Goal: Information Seeking & Learning: Learn about a topic

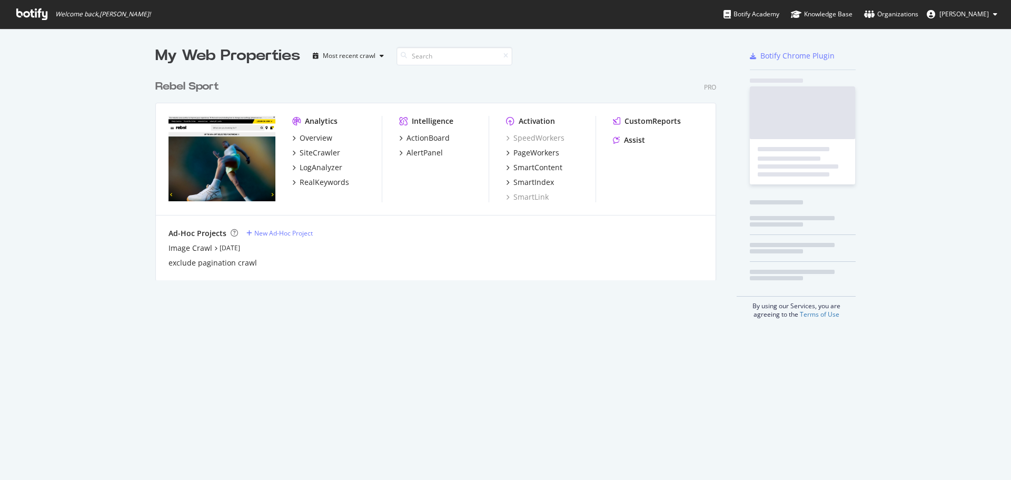
scroll to position [206, 561]
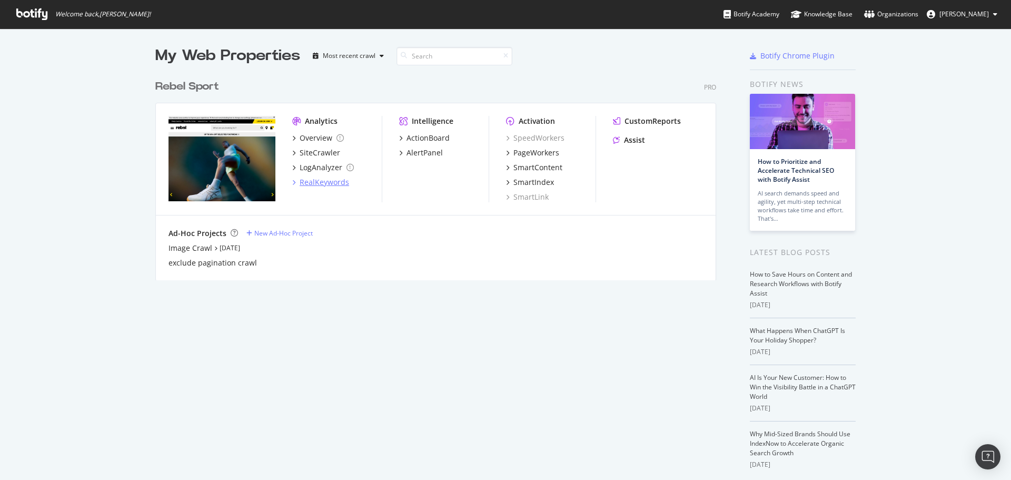
click at [329, 182] on div "RealKeywords" at bounding box center [324, 182] width 49 height 11
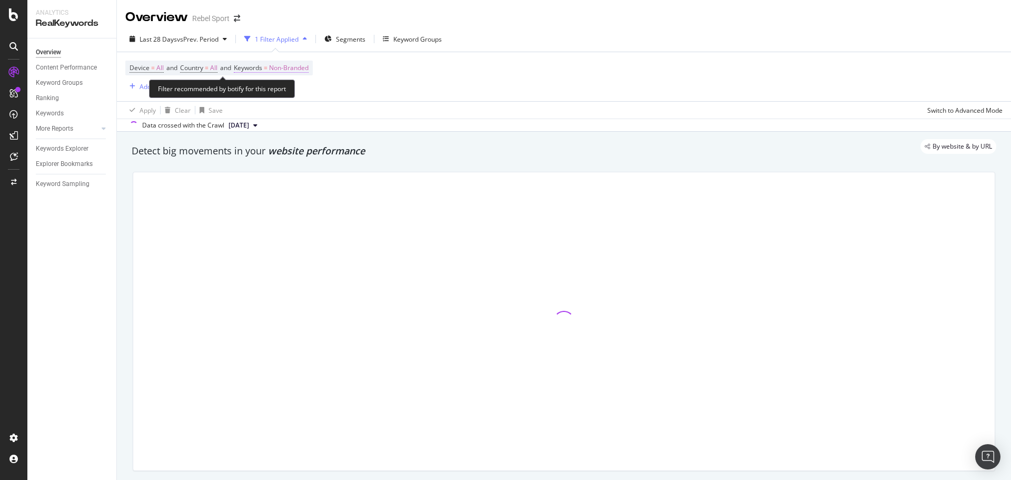
click at [302, 68] on span "Non-Branded" at bounding box center [288, 68] width 39 height 15
click at [282, 92] on span "Non-Branded" at bounding box center [271, 92] width 44 height 9
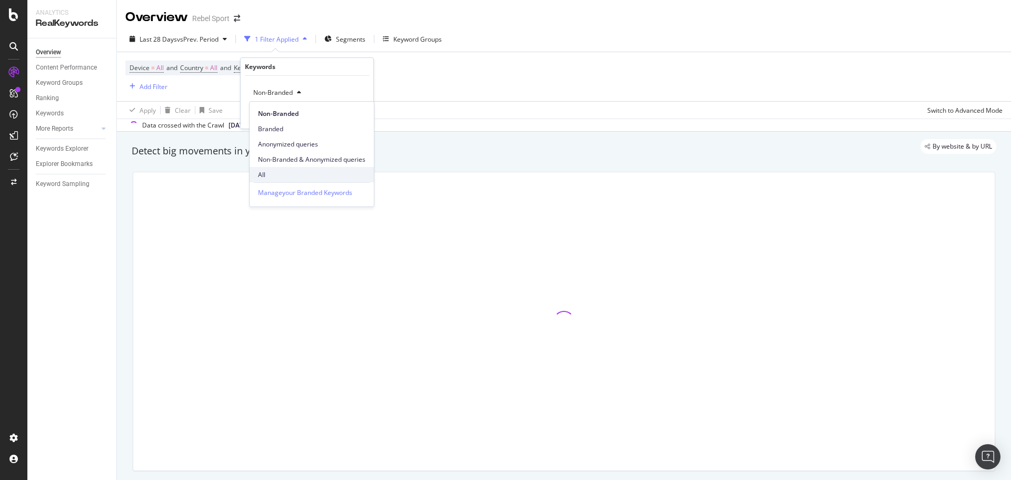
click at [262, 171] on span "All" at bounding box center [311, 174] width 107 height 9
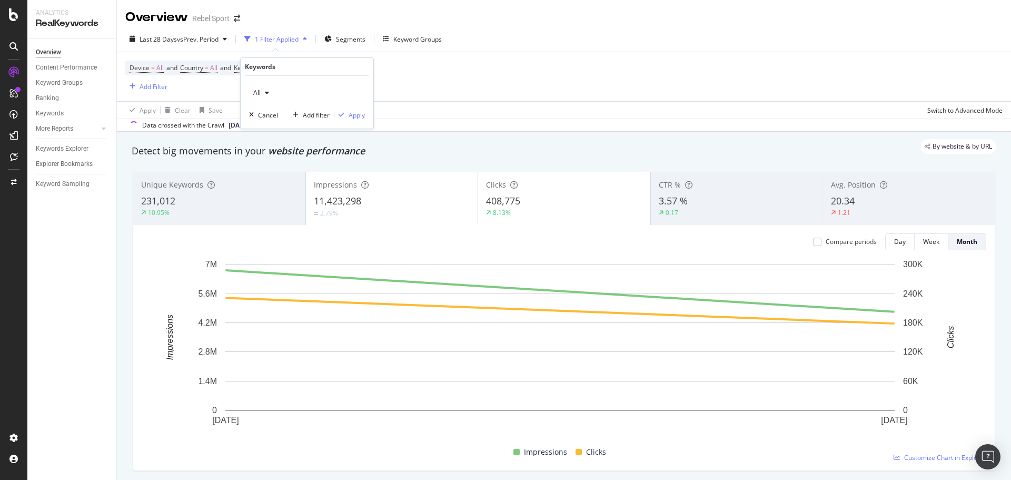
click at [0, 300] on div at bounding box center [13, 240] width 27 height 480
click at [414, 36] on div "Keyword Groups" at bounding box center [417, 39] width 48 height 9
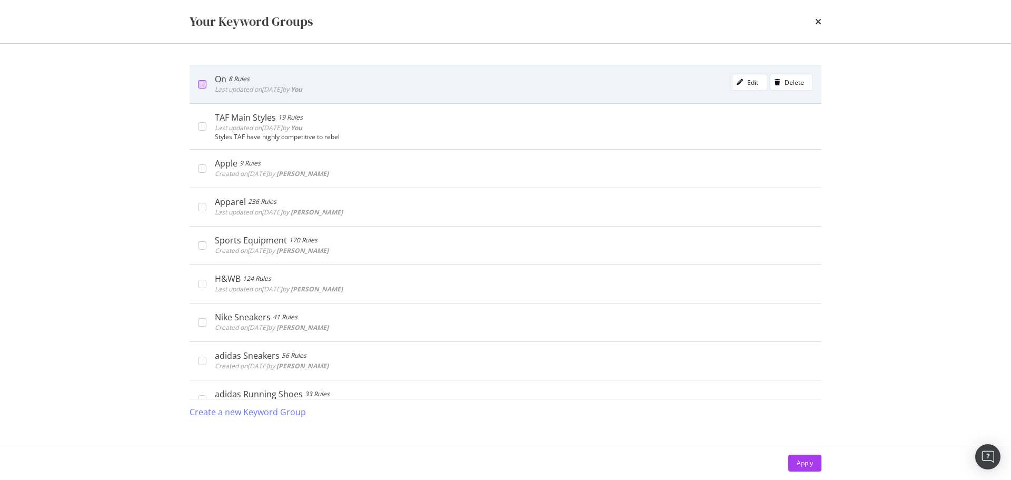
click at [205, 82] on div "modal" at bounding box center [202, 84] width 8 height 8
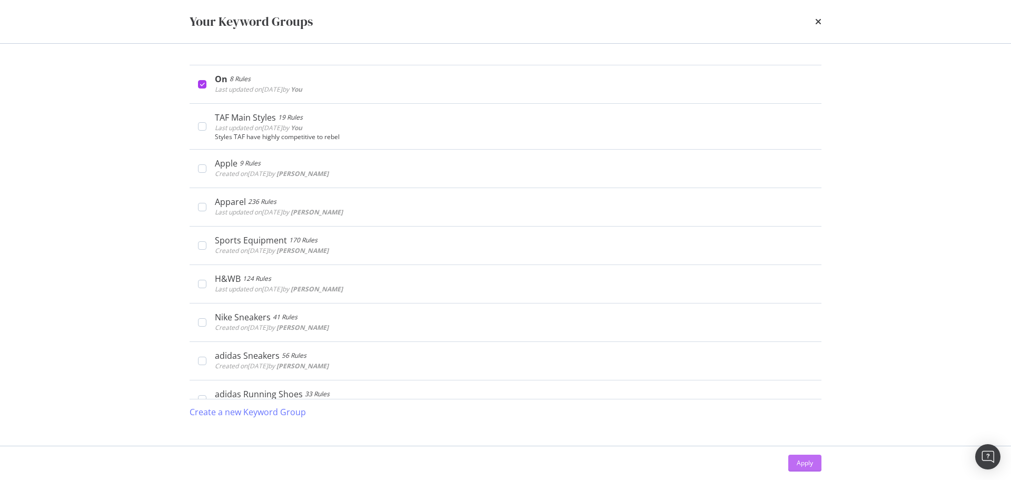
click at [796, 466] on button "Apply" at bounding box center [804, 462] width 33 height 17
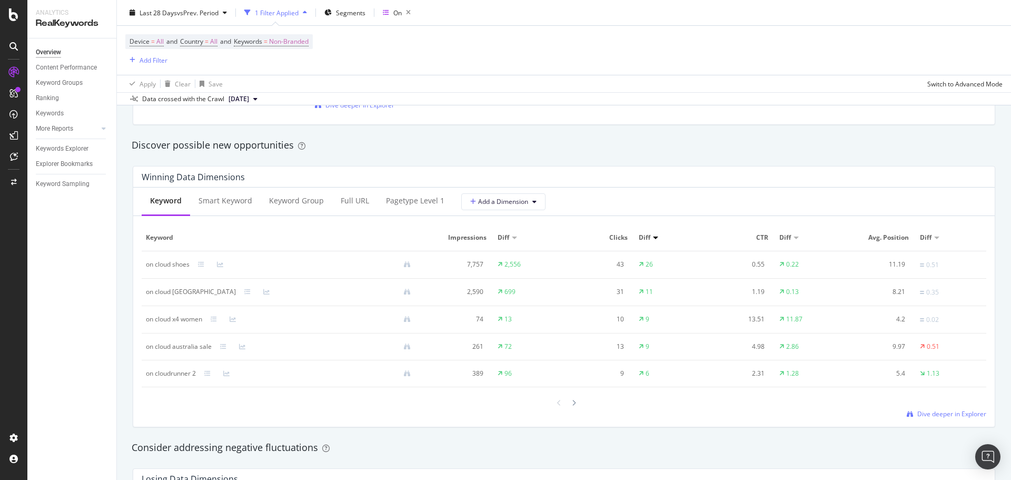
scroll to position [895, 0]
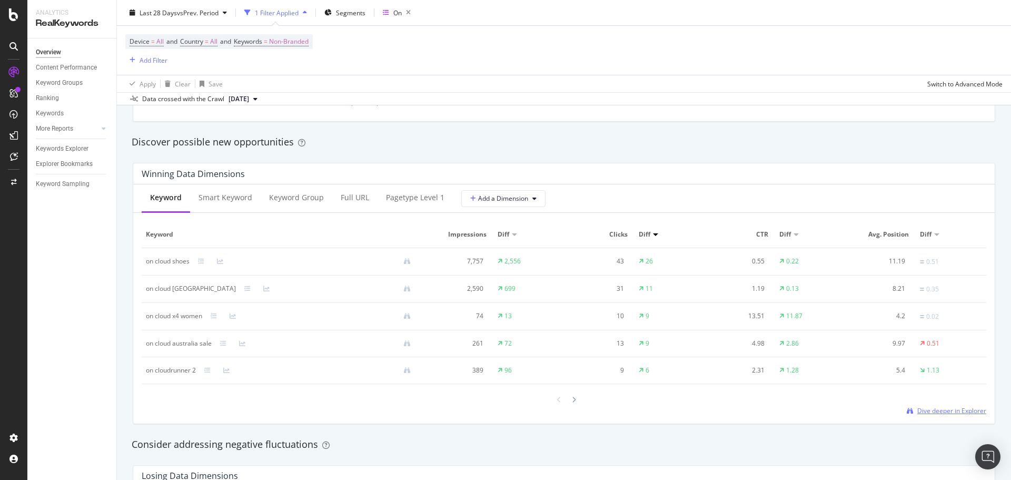
click at [942, 409] on span "Dive deeper in Explorer" at bounding box center [951, 410] width 69 height 9
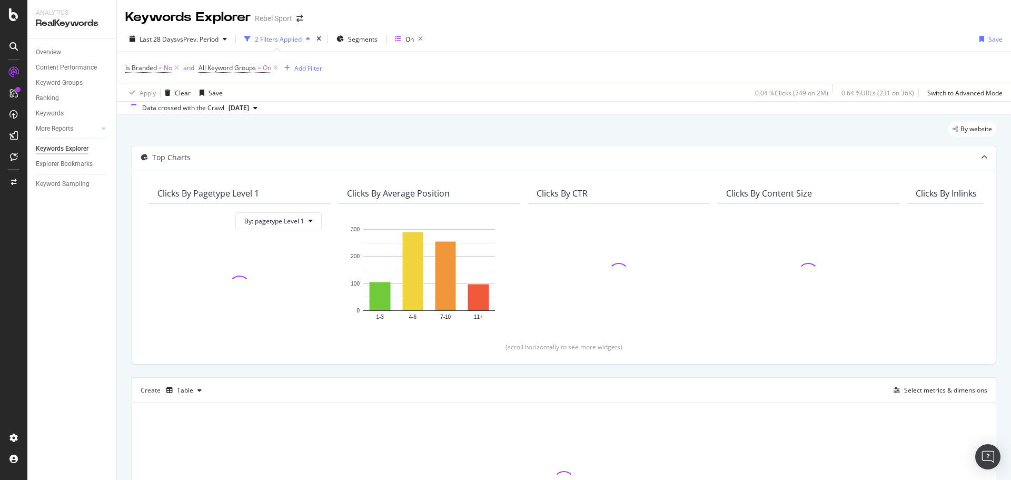
click at [295, 40] on div "2 Filters Applied" at bounding box center [278, 39] width 47 height 9
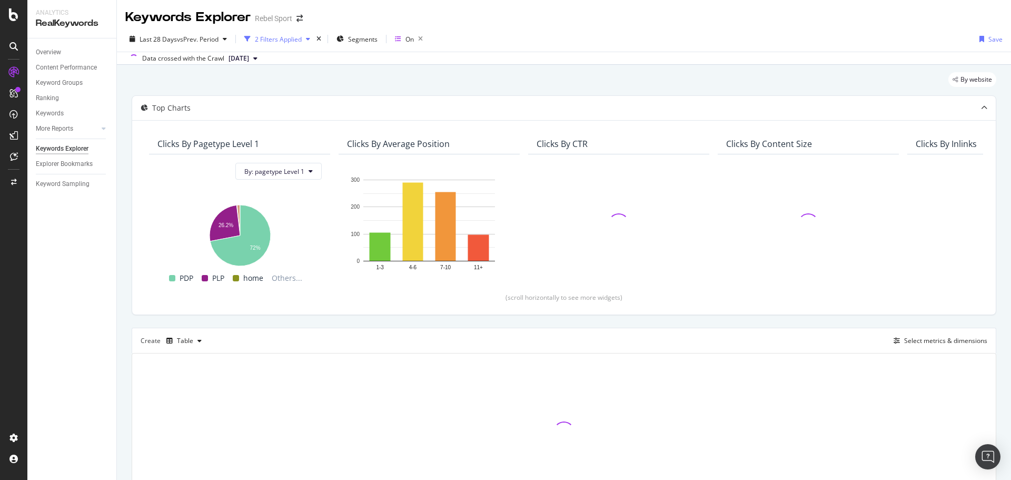
click at [275, 38] on div "2 Filters Applied" at bounding box center [278, 39] width 47 height 9
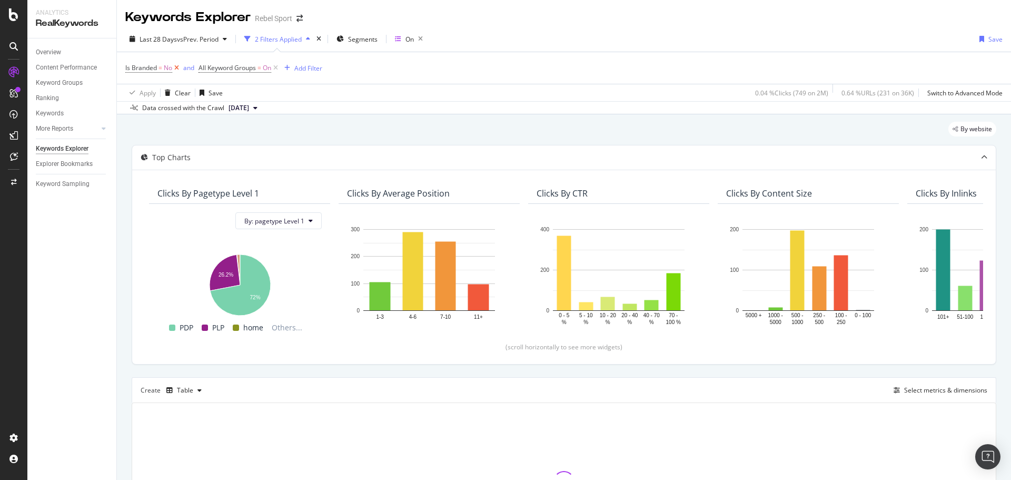
click at [175, 68] on icon at bounding box center [176, 68] width 9 height 11
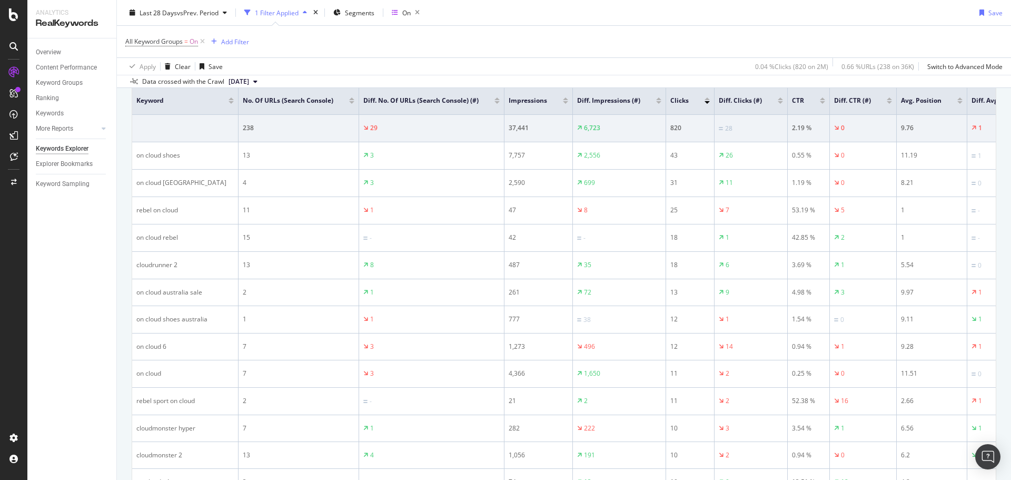
scroll to position [275, 0]
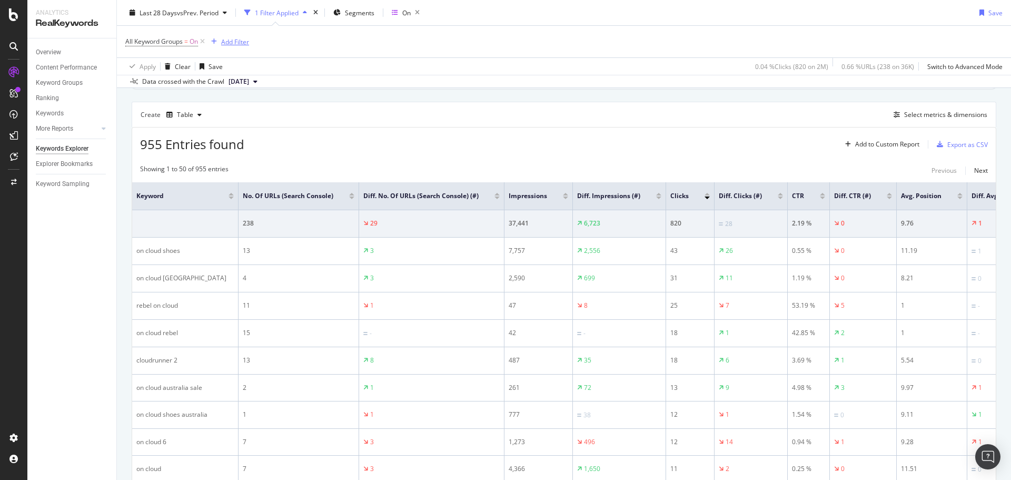
click at [241, 41] on div "Add Filter" at bounding box center [235, 41] width 28 height 9
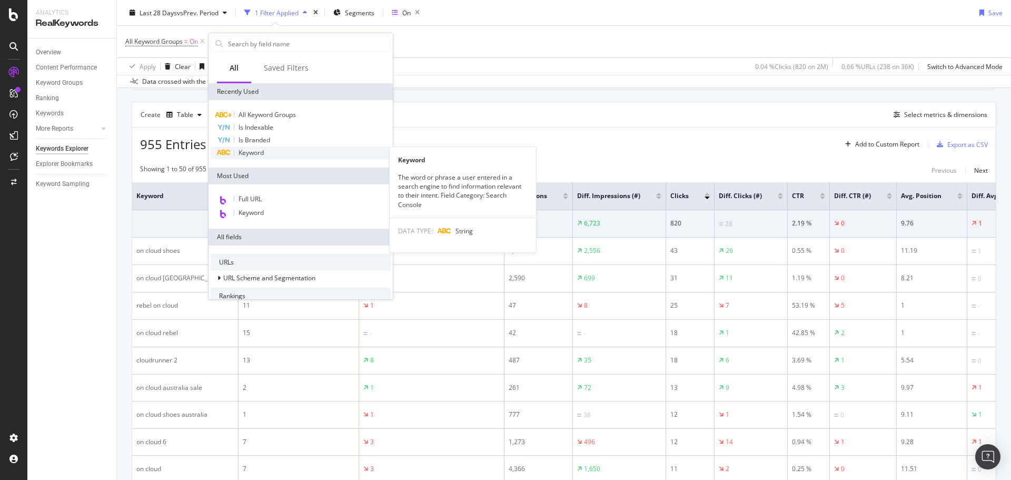
click at [256, 152] on span "Keyword" at bounding box center [251, 152] width 25 height 9
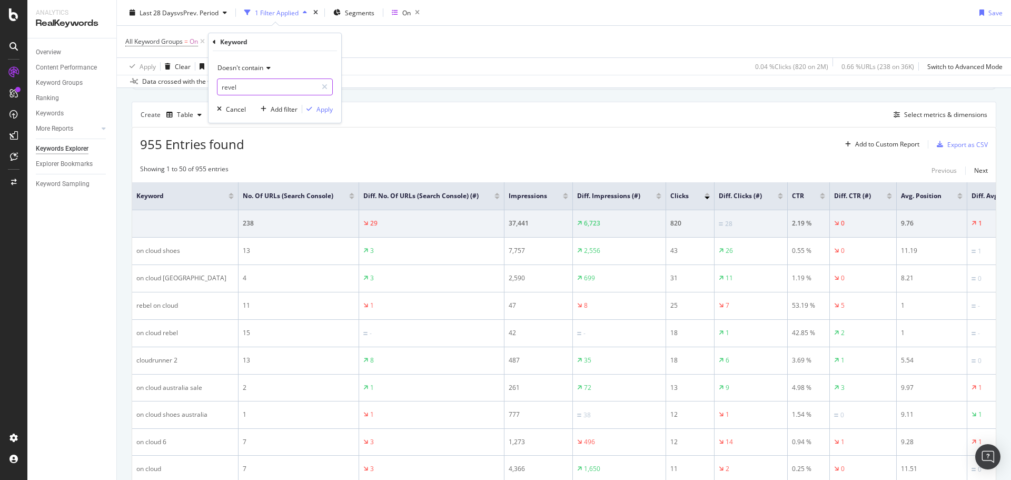
click at [241, 87] on input "revel" at bounding box center [267, 86] width 100 height 17
click at [264, 68] on icon at bounding box center [266, 68] width 7 height 6
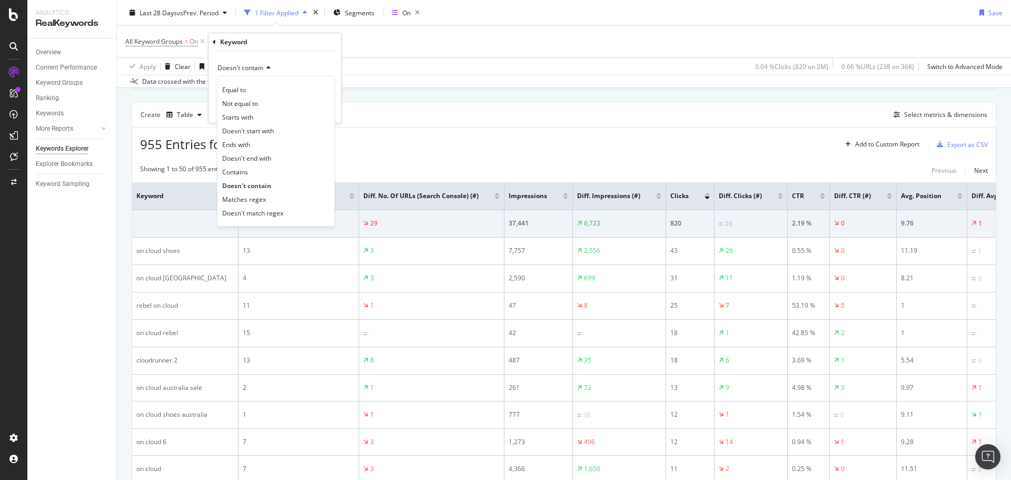
click at [252, 68] on span "Doesn't contain" at bounding box center [240, 67] width 46 height 9
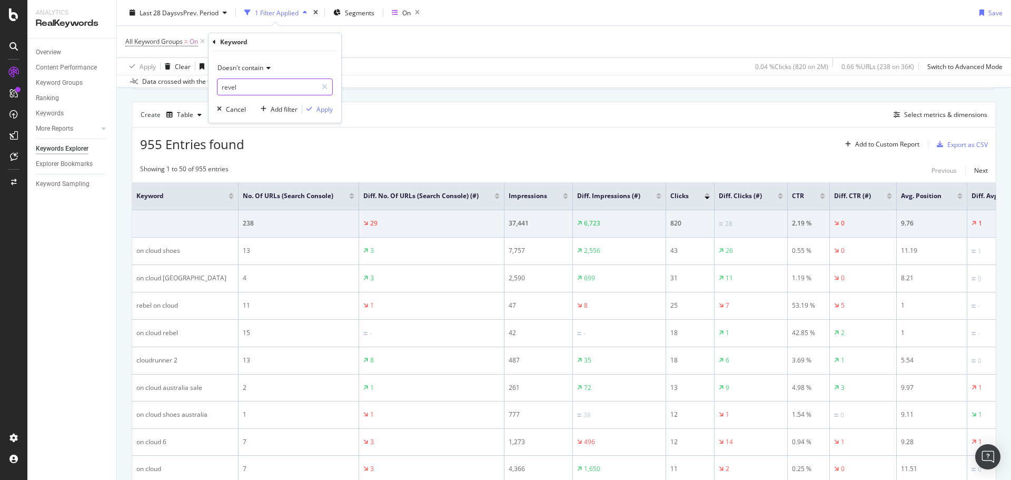
click at [248, 84] on input "revel" at bounding box center [267, 86] width 100 height 17
type input "rebel"
click at [330, 109] on div "Apply" at bounding box center [324, 109] width 16 height 9
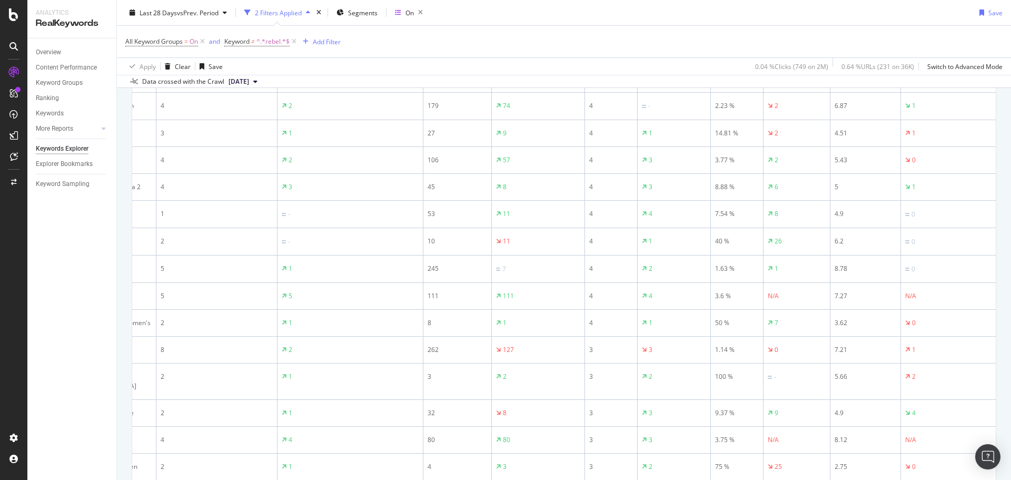
scroll to position [1476, 0]
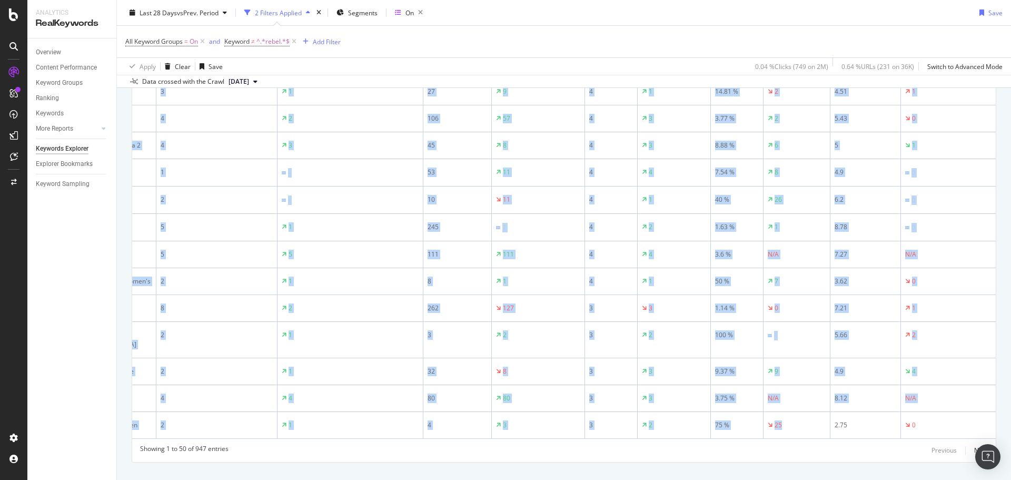
drag, startPoint x: 815, startPoint y: 410, endPoint x: 559, endPoint y: 423, distance: 255.7
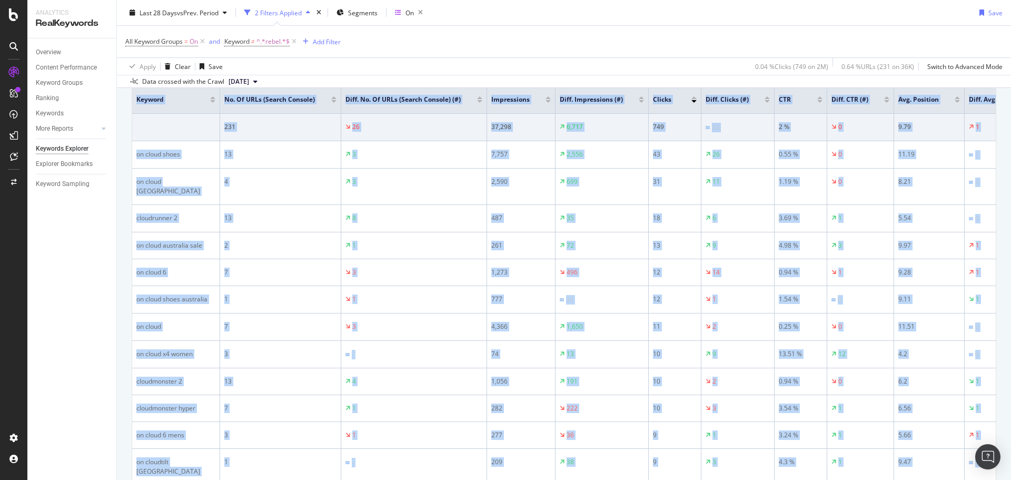
scroll to position [371, 0]
click at [203, 10] on span "vs Prev. Period" at bounding box center [198, 12] width 42 height 9
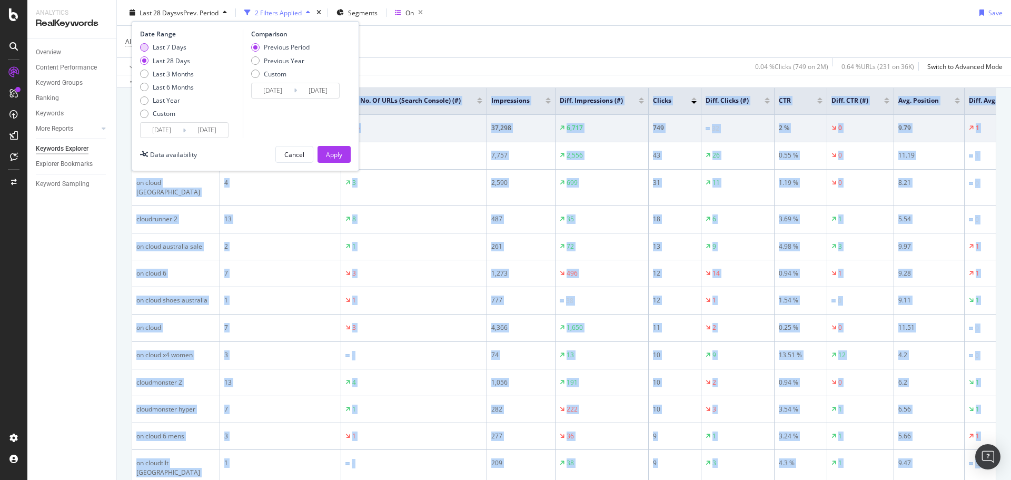
click at [170, 46] on div "Last 7 Days" at bounding box center [170, 47] width 34 height 9
type input "[DATE]"
click at [330, 157] on div "Apply" at bounding box center [334, 154] width 16 height 9
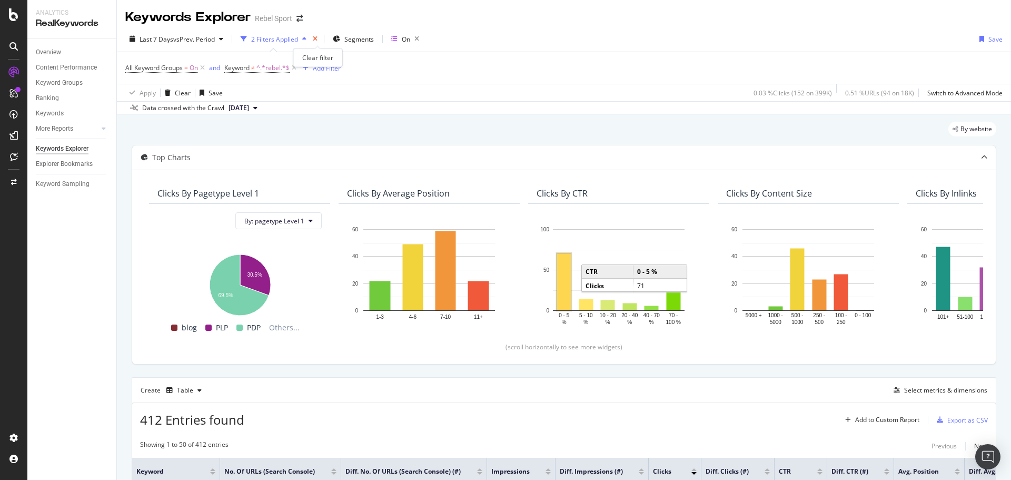
click at [317, 38] on icon "times" at bounding box center [315, 39] width 5 height 6
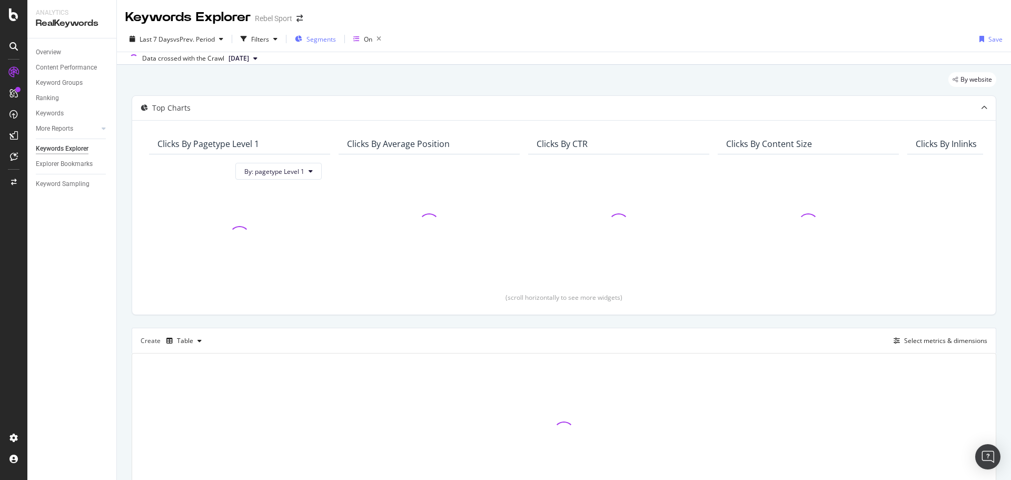
click at [317, 40] on span "Segments" at bounding box center [320, 39] width 29 height 9
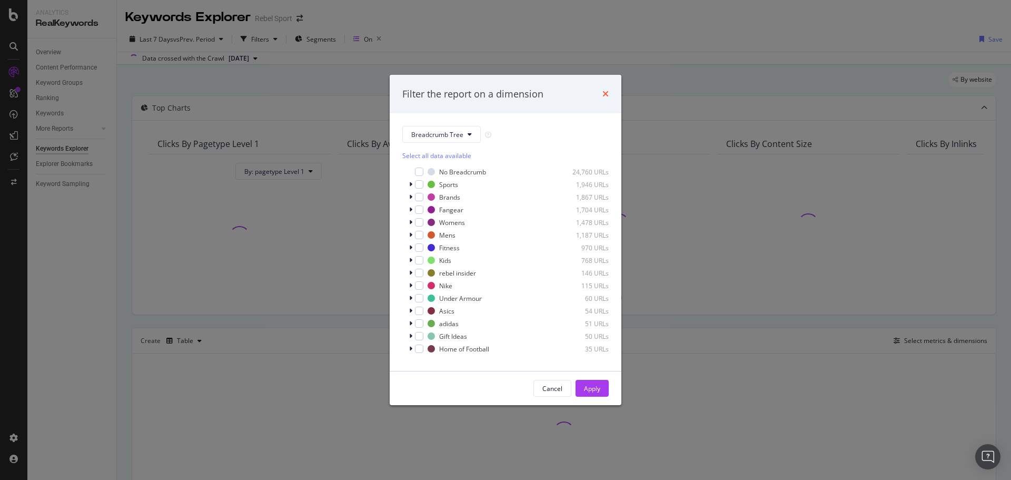
click at [605, 93] on icon "times" at bounding box center [605, 94] width 6 height 8
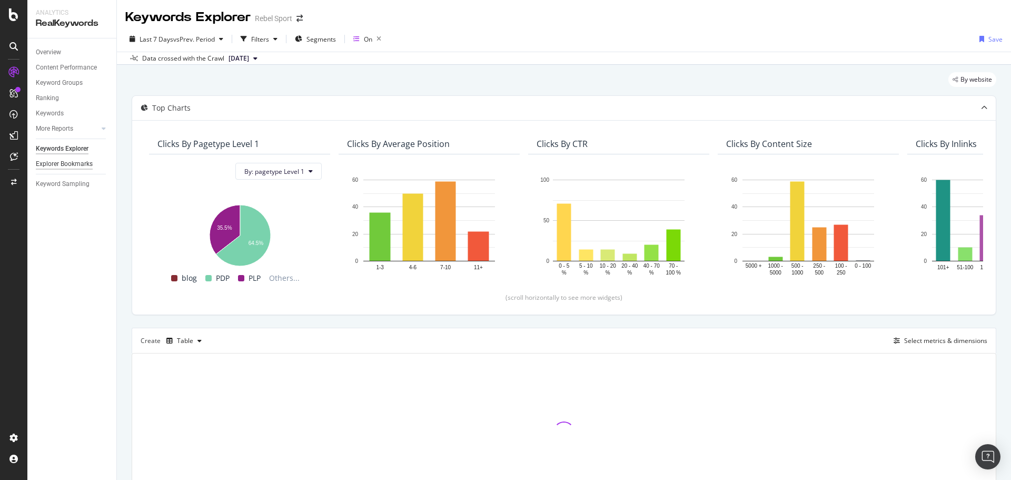
click at [59, 163] on div "Explorer Bookmarks" at bounding box center [64, 163] width 57 height 11
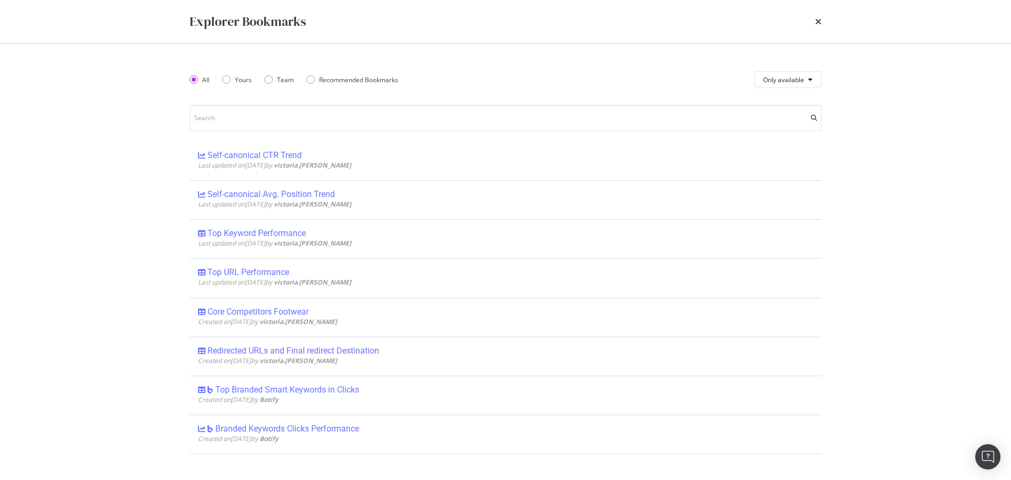
scroll to position [211, 0]
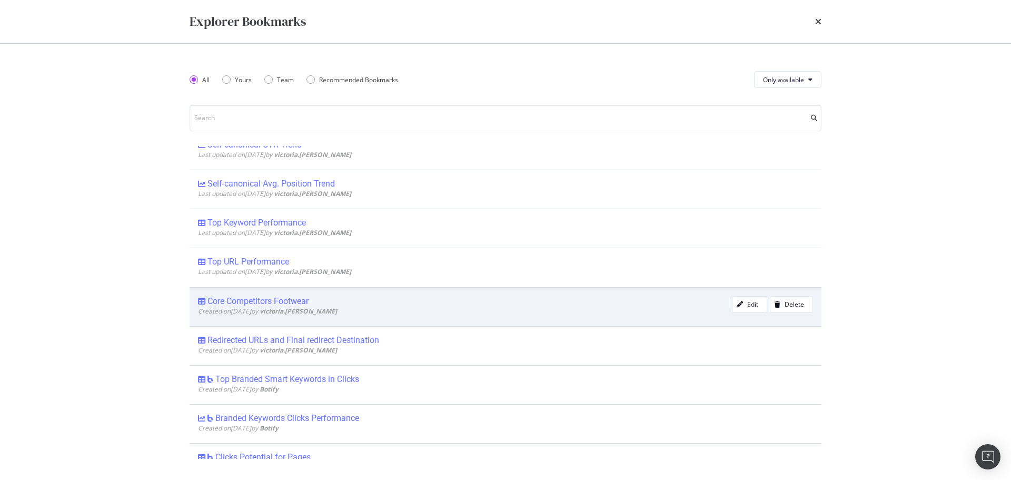
click at [276, 303] on div "Core Competitors Footwear" at bounding box center [257, 301] width 101 height 11
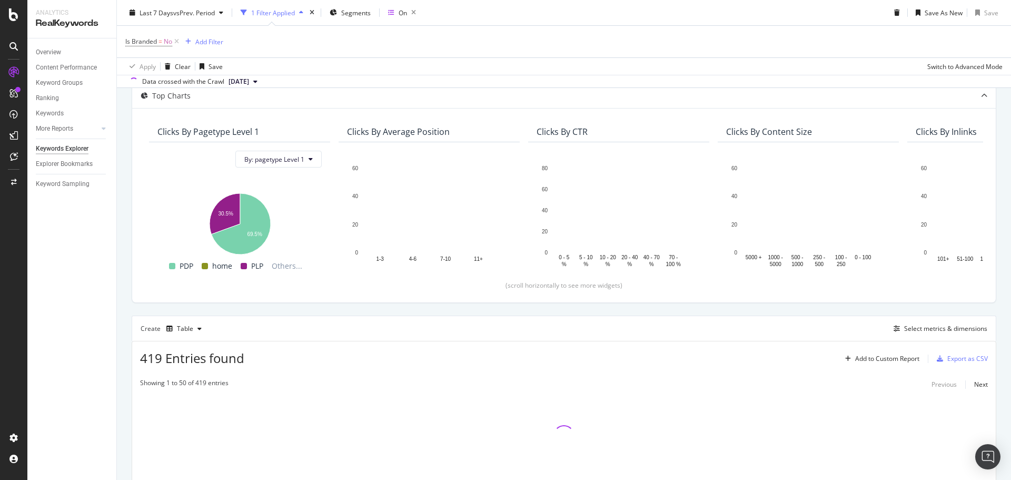
scroll to position [105, 0]
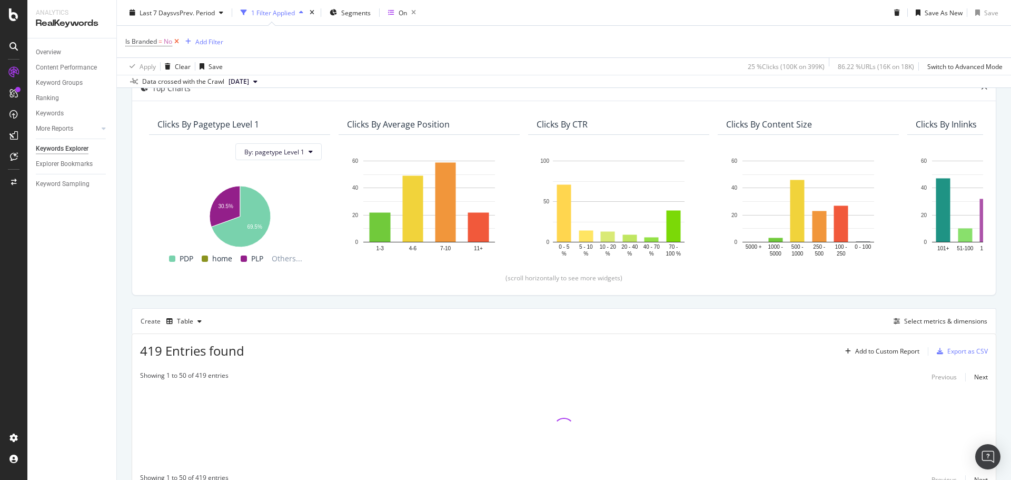
click at [177, 40] on icon at bounding box center [176, 41] width 9 height 11
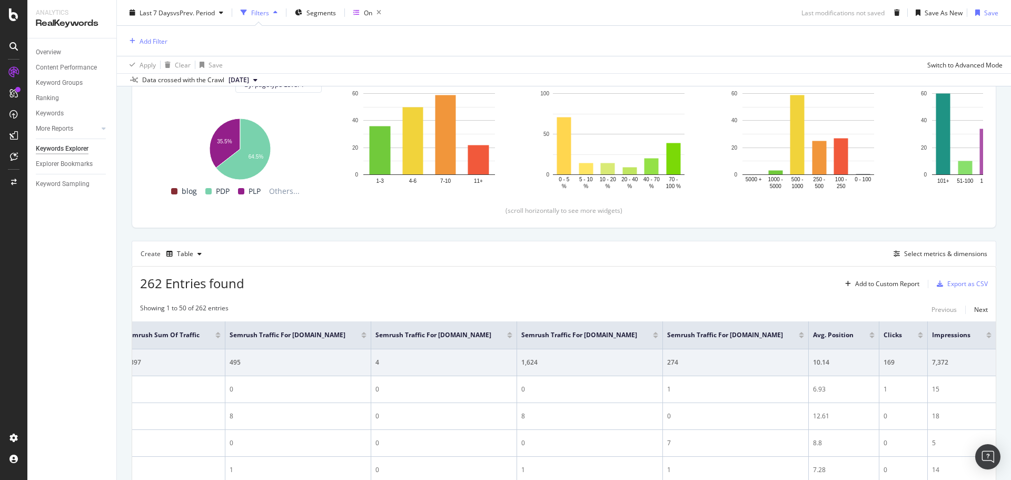
scroll to position [110, 0]
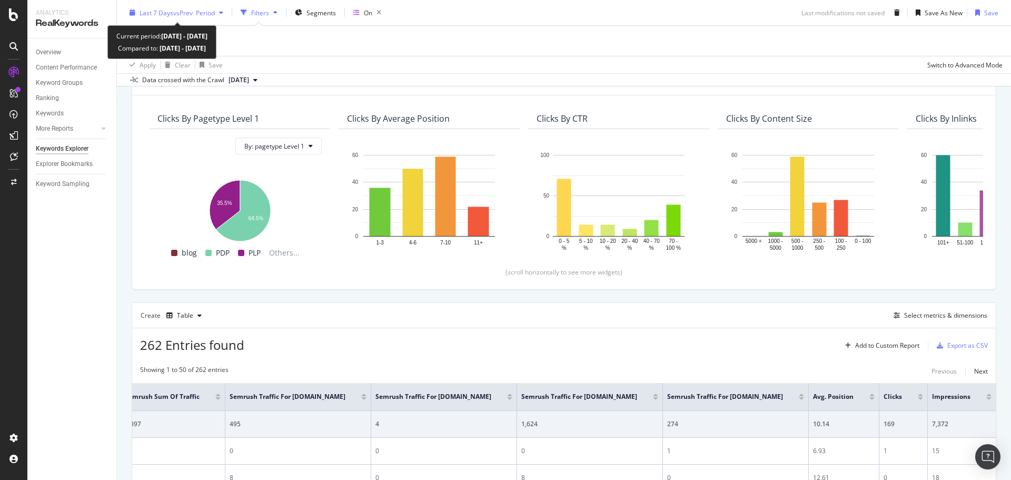
click at [193, 15] on span "vs Prev. Period" at bounding box center [194, 12] width 42 height 9
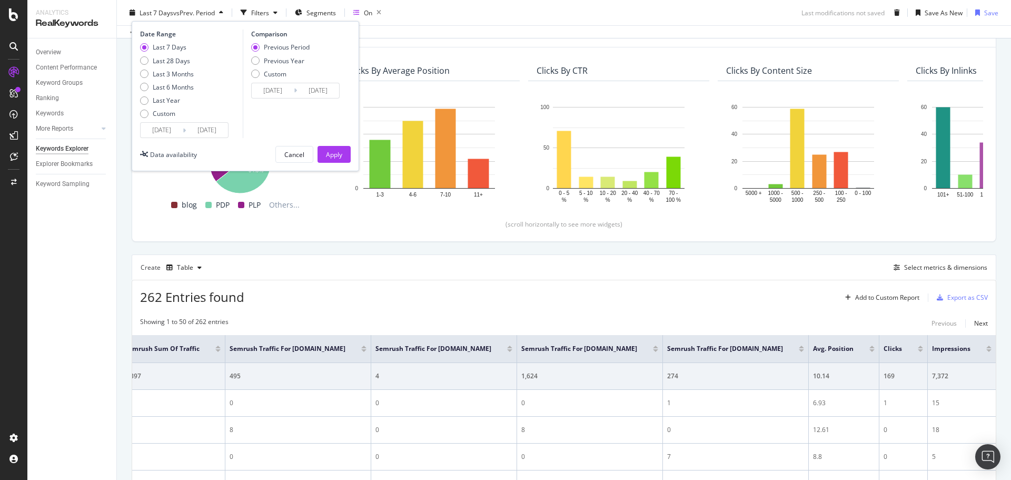
drag, startPoint x: 174, startPoint y: 56, endPoint x: 177, endPoint y: 66, distance: 10.7
click at [174, 57] on div "Last 28 Days" at bounding box center [171, 60] width 37 height 9
type input "[DATE]"
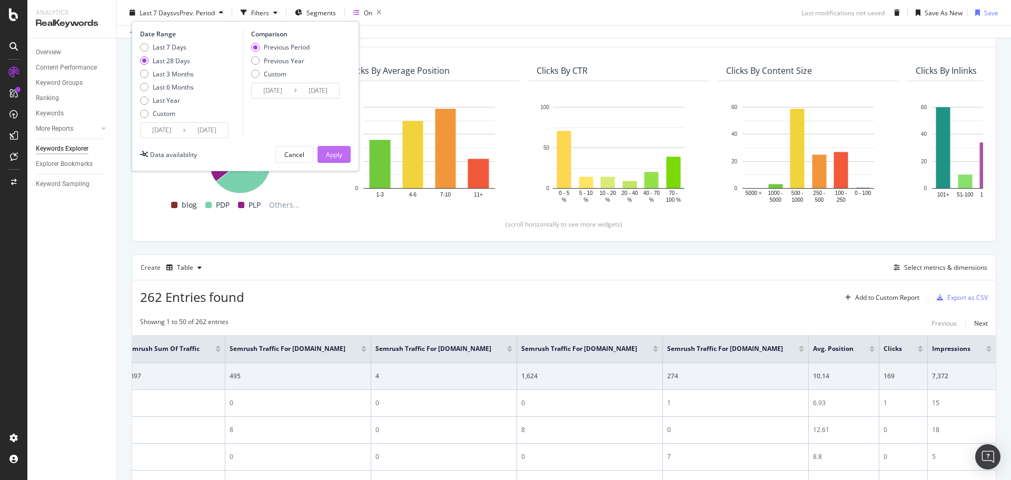
click at [326, 158] on div "Apply" at bounding box center [334, 154] width 16 height 9
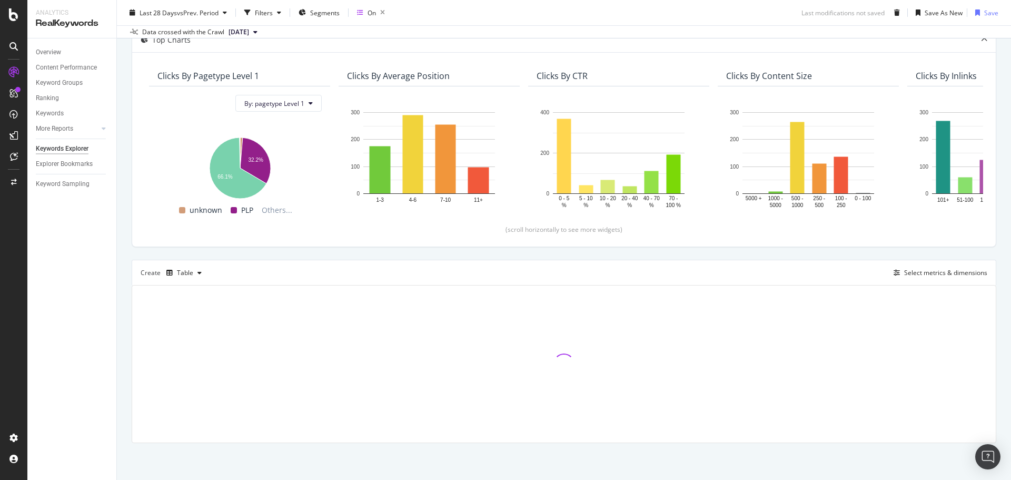
scroll to position [110, 0]
